Goal: Navigation & Orientation: Find specific page/section

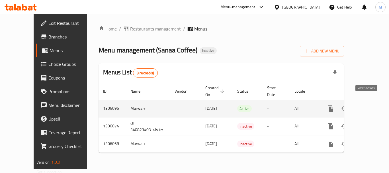
click at [368, 105] on icon "enhanced table" at bounding box center [371, 108] width 7 height 7
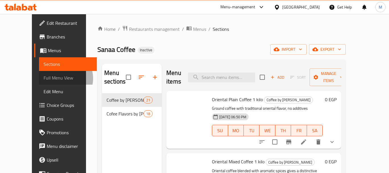
drag, startPoint x: 30, startPoint y: 78, endPoint x: 32, endPoint y: 81, distance: 3.4
click at [44, 78] on span "Full Menu View" at bounding box center [68, 77] width 49 height 7
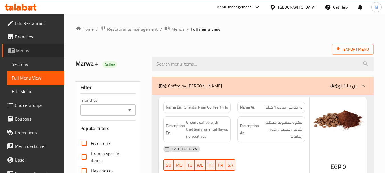
click at [34, 54] on span "Menus" at bounding box center [38, 50] width 44 height 7
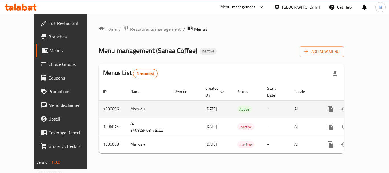
click at [366, 107] on link "enhanced table" at bounding box center [372, 109] width 14 height 14
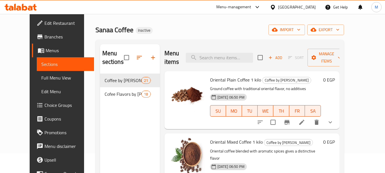
scroll to position [28, 0]
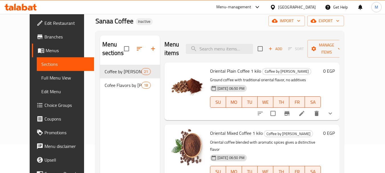
click at [231, 29] on div "Home / Restaurants management / Menus / Sections Sanaa Coffee Inactive import e…" at bounding box center [219, 105] width 248 height 216
